Goal: Transaction & Acquisition: Obtain resource

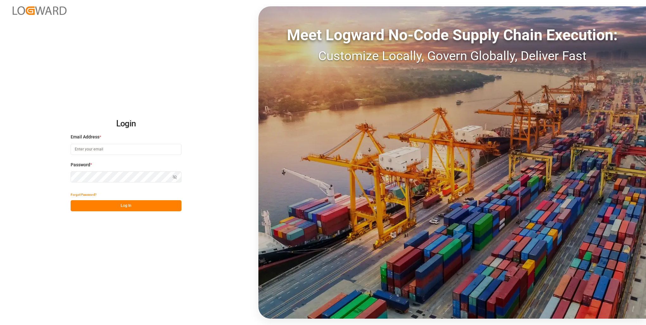
type input "[PERSON_NAME][EMAIL_ADDRESS][PERSON_NAME][DOMAIN_NAME]"
click at [110, 204] on button "Log In" at bounding box center [126, 205] width 111 height 11
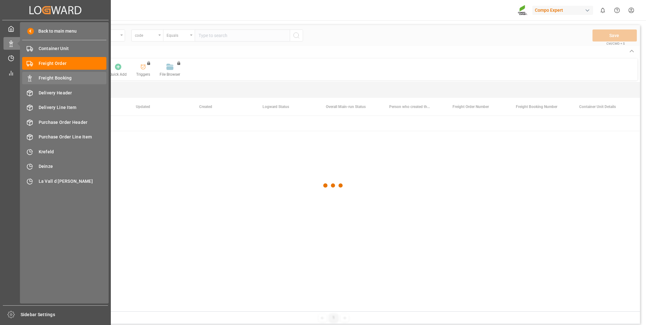
click at [54, 79] on span "Freight Booking" at bounding box center [73, 78] width 68 height 7
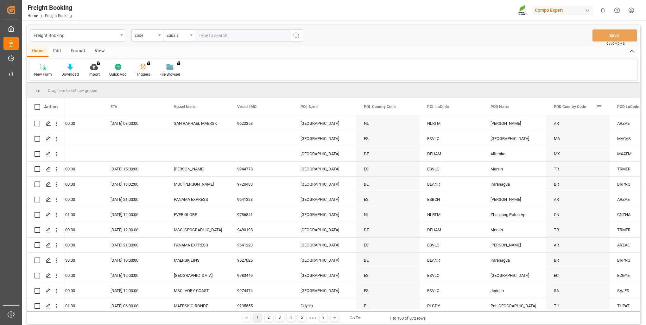
click at [598, 106] on span at bounding box center [599, 107] width 6 height 6
click at [612, 107] on span "filter" at bounding box center [611, 108] width 6 height 6
type input "US"
click at [613, 161] on button "Apply" at bounding box center [613, 160] width 12 height 6
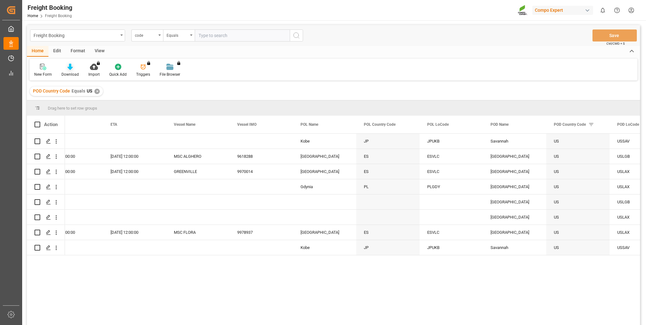
click at [73, 69] on div at bounding box center [69, 66] width 17 height 7
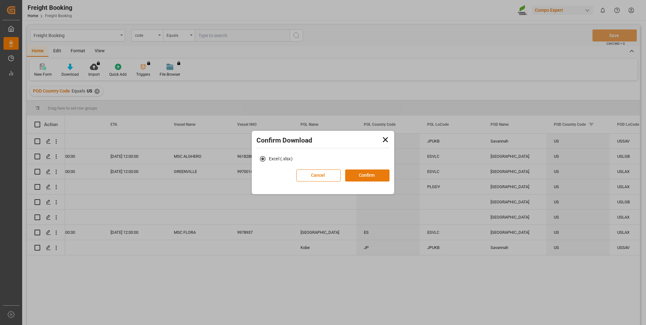
click at [369, 175] on button "Confirm" at bounding box center [367, 175] width 44 height 12
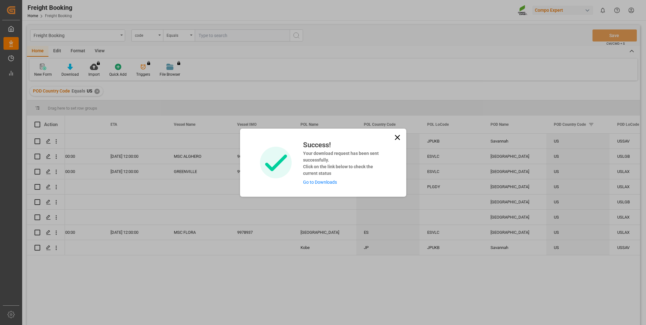
click at [308, 183] on link "Go to Downloads" at bounding box center [320, 181] width 34 height 5
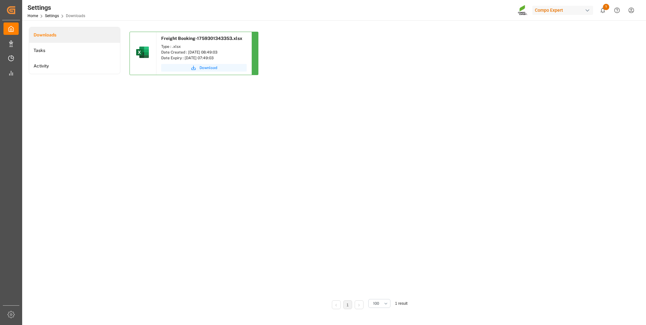
click at [208, 69] on span "Download" at bounding box center [208, 68] width 18 height 6
